Goal: Task Accomplishment & Management: Manage account settings

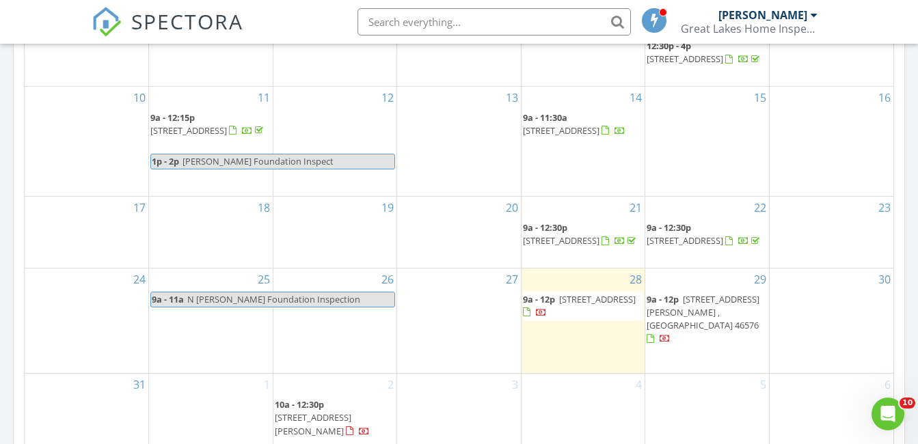
scroll to position [923, 0]
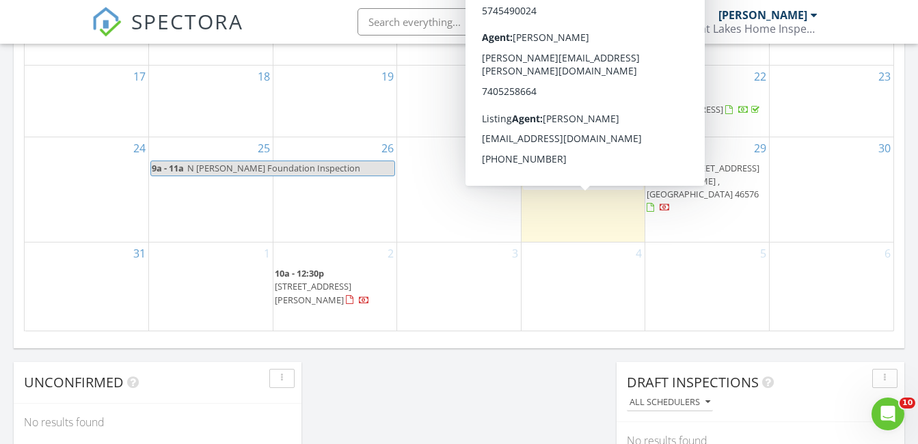
click at [565, 174] on span "54 Fairlane Dr , Warsaw 46580" at bounding box center [597, 168] width 77 height 12
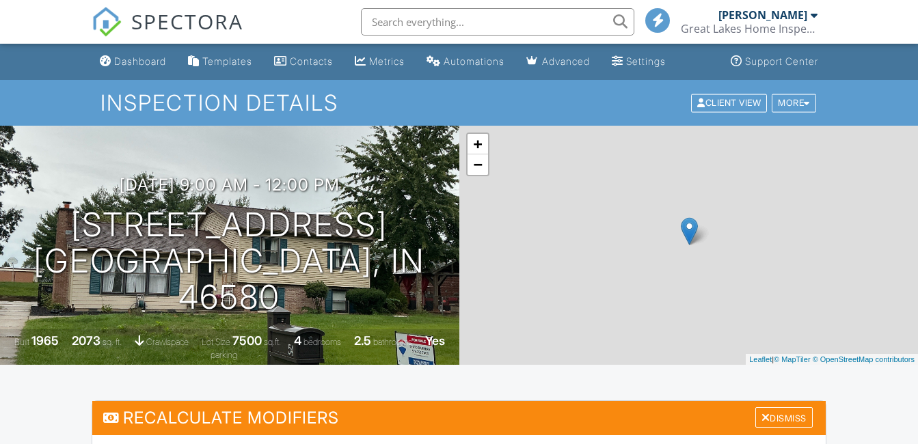
click at [646, 59] on div "Settings" at bounding box center [646, 61] width 40 height 12
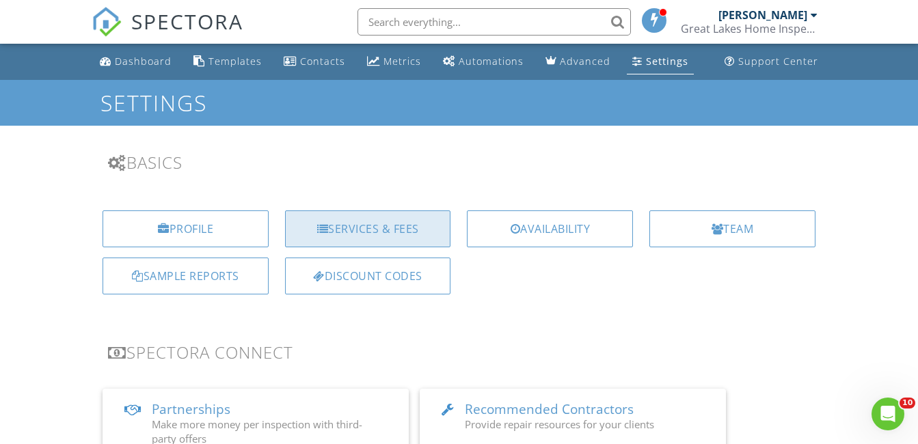
click at [401, 234] on div "Services & Fees" at bounding box center [368, 229] width 166 height 37
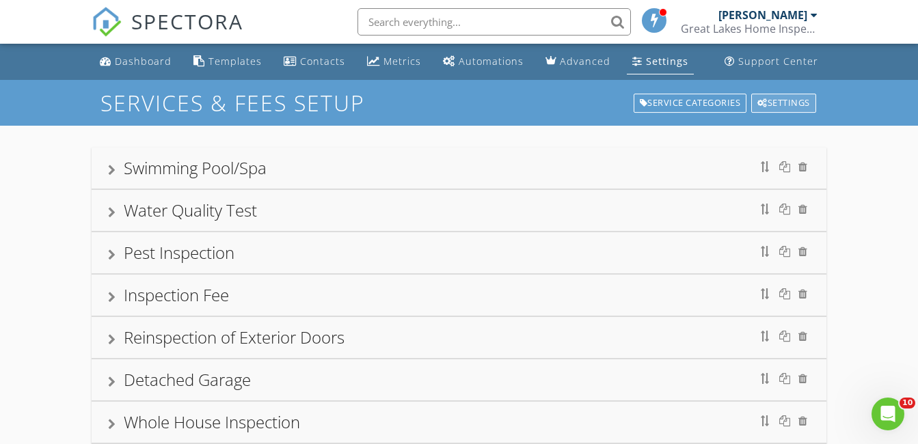
click at [793, 100] on div "Settings" at bounding box center [783, 103] width 65 height 19
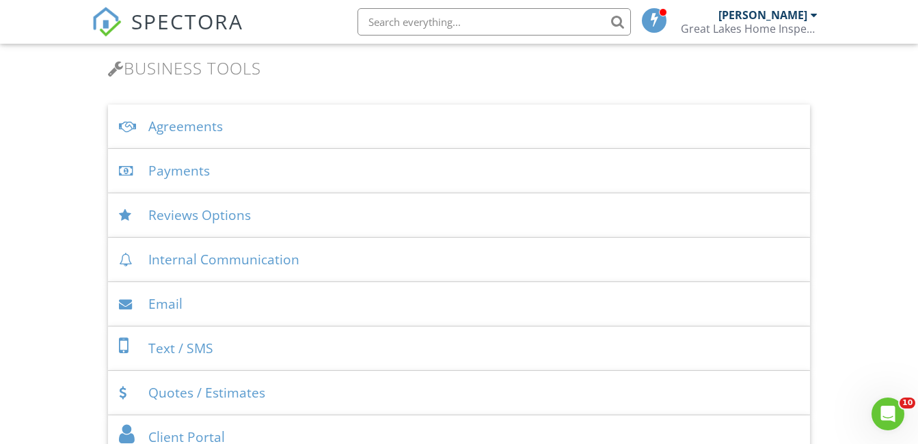
scroll to position [461, 0]
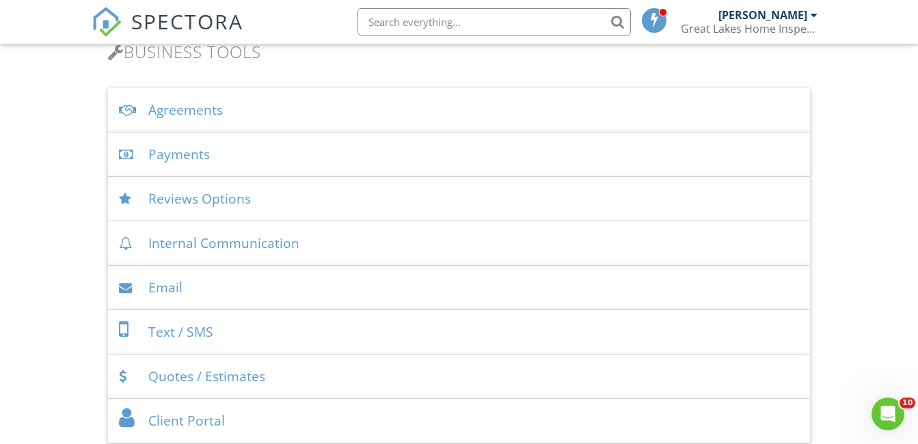
click at [340, 157] on div "Payments" at bounding box center [458, 155] width 701 height 44
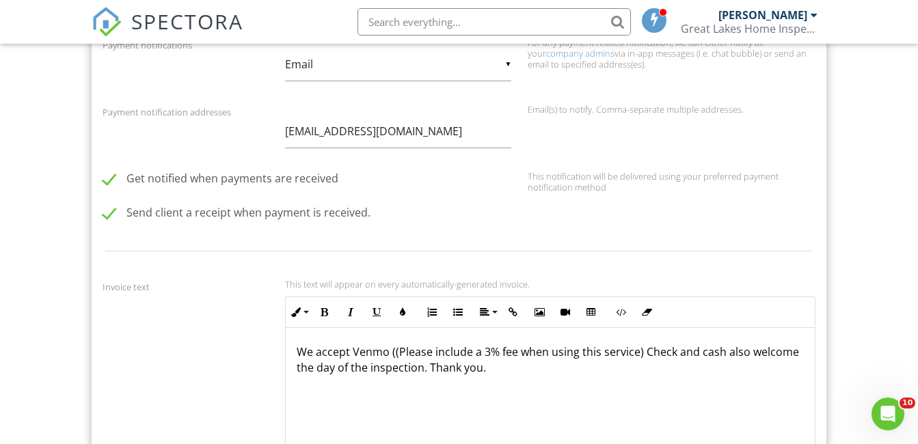
scroll to position [1128, 0]
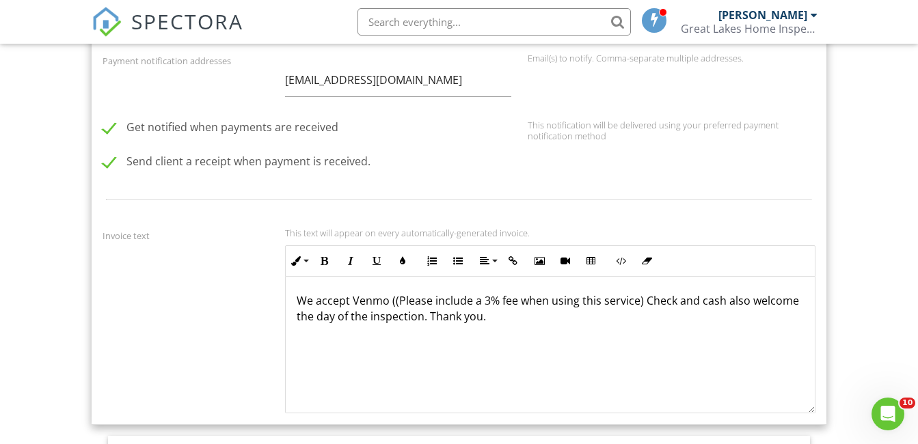
click at [107, 159] on label "Send client a receipt when payment is received." at bounding box center [237, 163] width 268 height 17
checkbox input "false"
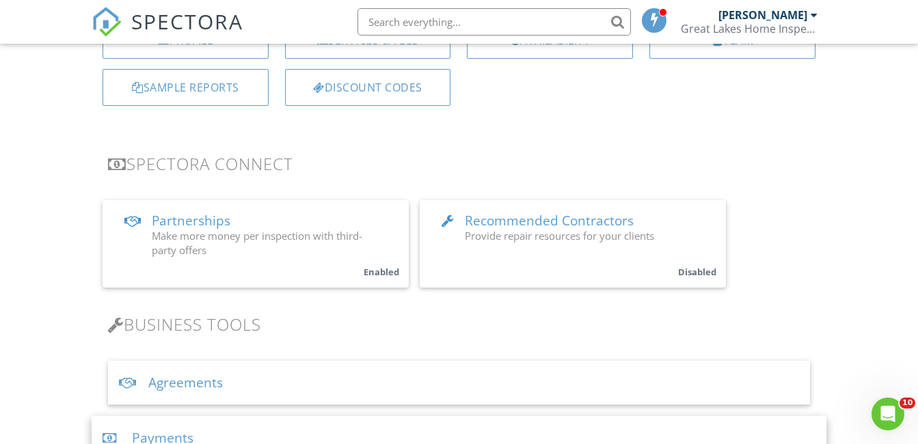
scroll to position [0, 0]
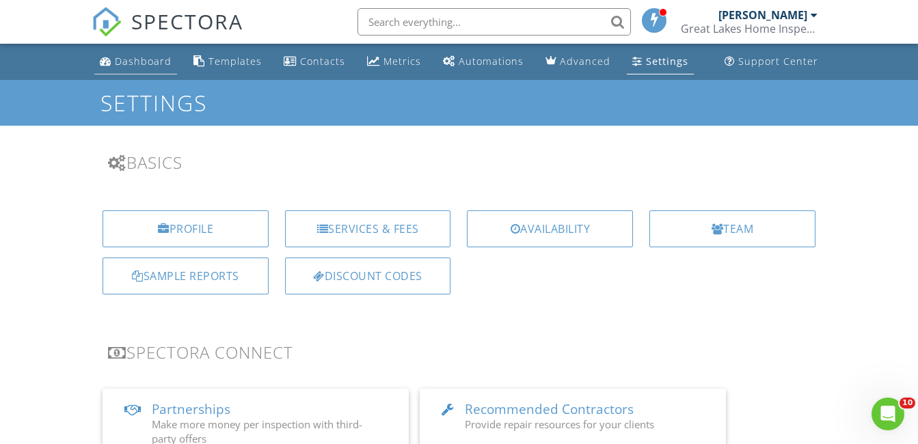
click at [150, 59] on div "Dashboard" at bounding box center [143, 61] width 57 height 13
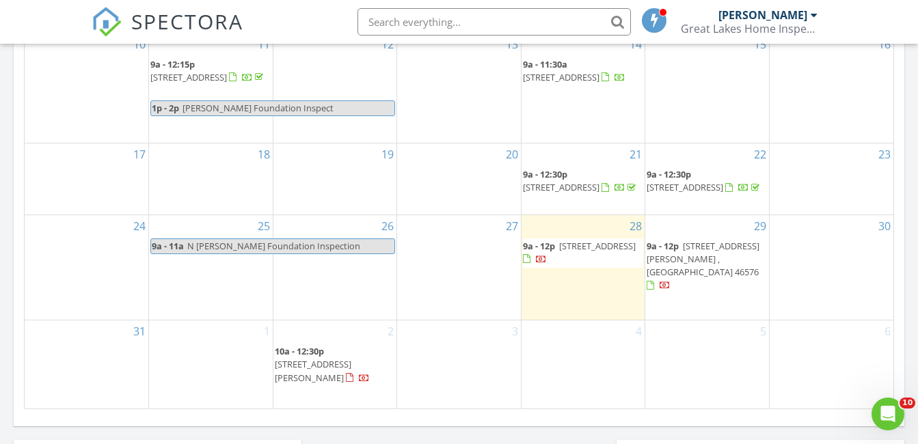
scroll to position [855, 0]
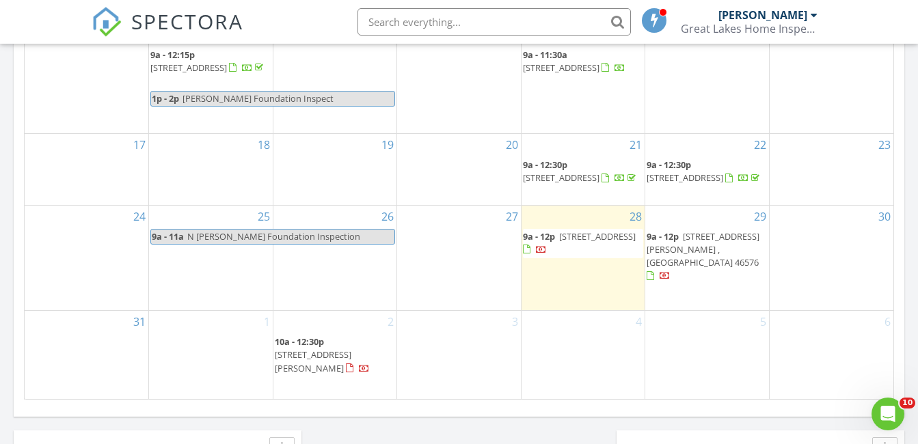
click at [559, 243] on span "54 Fairlane Dr , Warsaw 46580" at bounding box center [597, 236] width 77 height 12
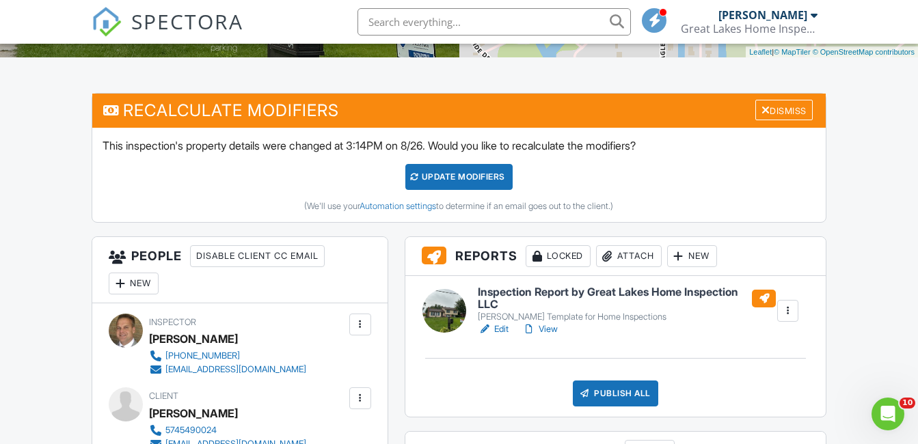
click at [610, 293] on h6 "Inspection Report by Great Lakes Home Inspection LLC" at bounding box center [627, 298] width 298 height 24
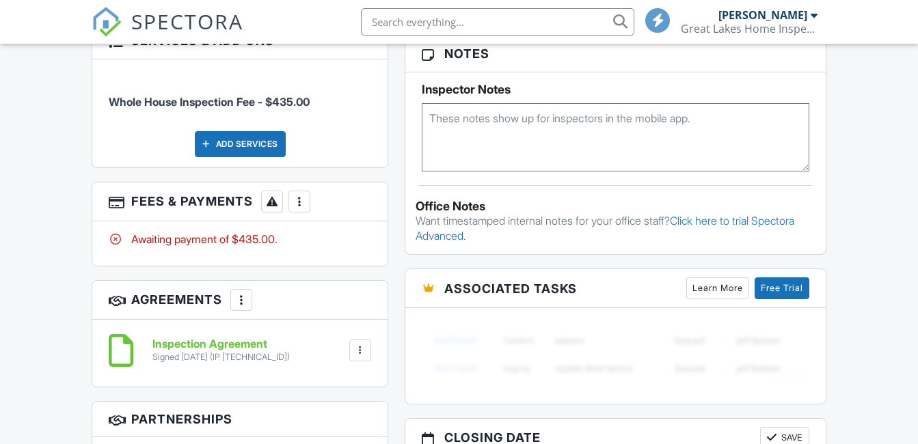
click at [308, 193] on div "More" at bounding box center [299, 202] width 22 height 22
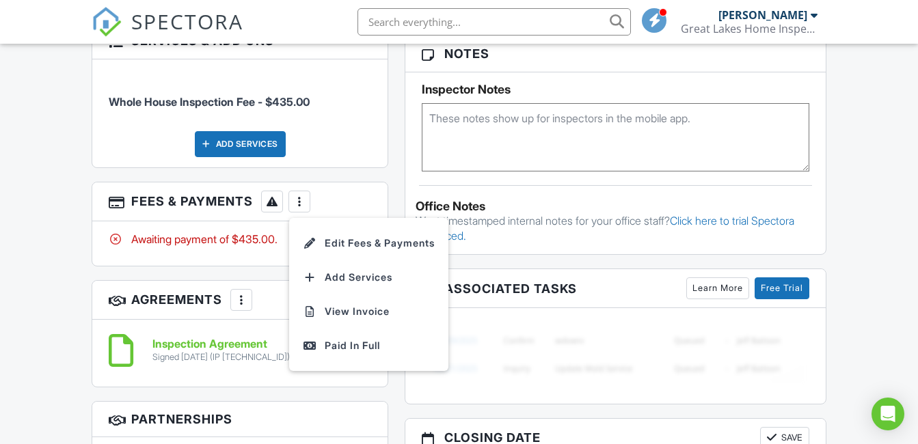
click at [371, 338] on div "Paid In Full" at bounding box center [369, 346] width 132 height 16
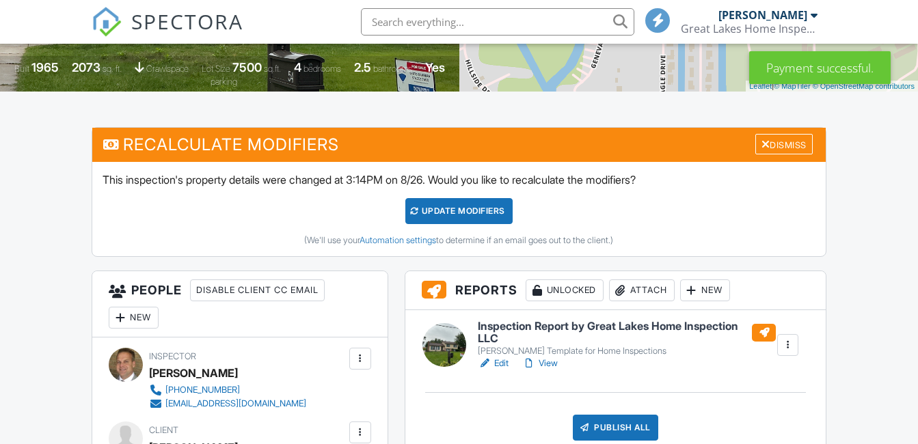
click at [559, 336] on h6 "Inspection Report by Great Lakes Home Inspection LLC" at bounding box center [627, 333] width 298 height 24
